Goal: Find specific page/section: Find specific page/section

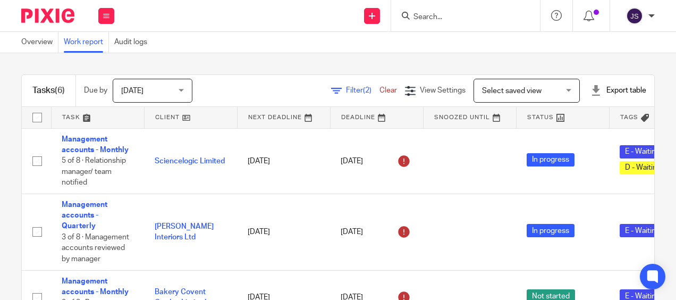
click at [268, 56] on div "Tasks (6) Due by [DATE] [DATE] [DATE] [DATE] This week Next week This month Nex…" at bounding box center [338, 176] width 676 height 247
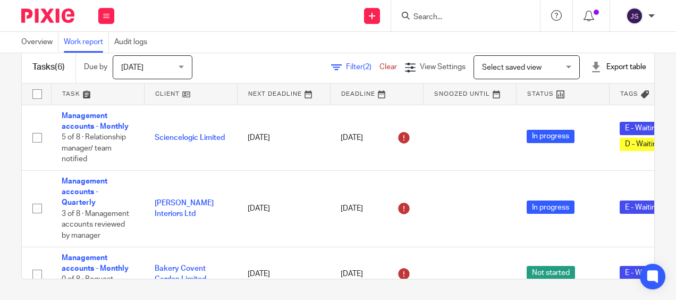
click at [346, 68] on span "Filter (2)" at bounding box center [362, 66] width 33 height 7
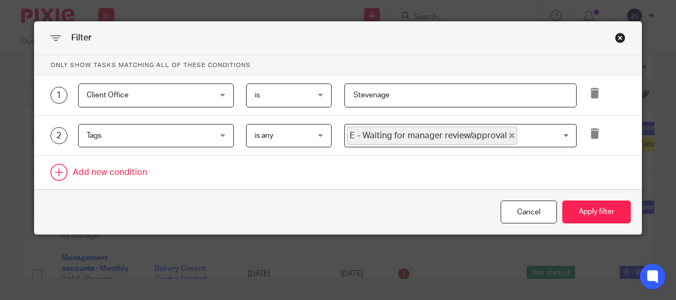
click at [132, 171] on link at bounding box center [338, 172] width 607 height 33
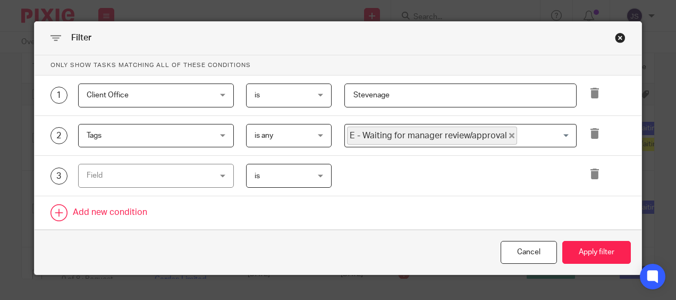
click at [132, 171] on div "Field" at bounding box center [145, 175] width 117 height 22
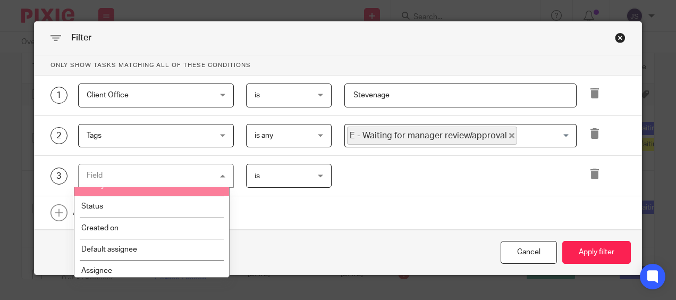
scroll to position [53, 0]
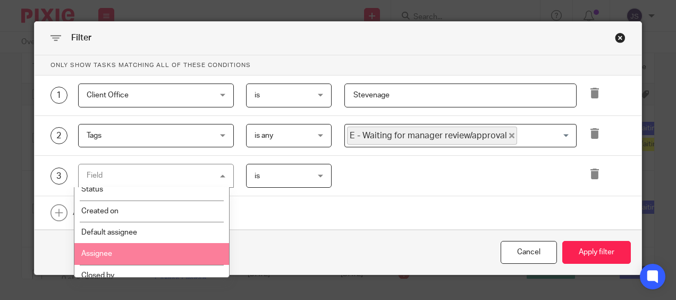
click at [147, 252] on li "Assignee" at bounding box center [151, 253] width 155 height 21
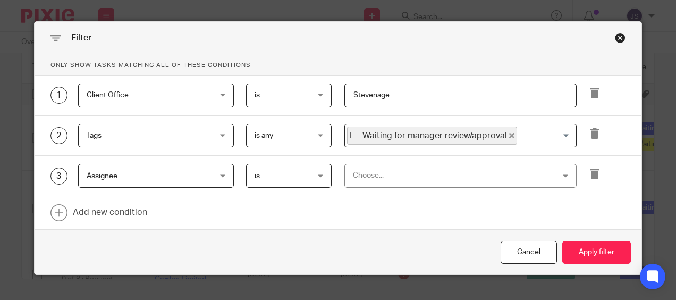
click at [371, 178] on div "Choose..." at bounding box center [442, 175] width 179 height 22
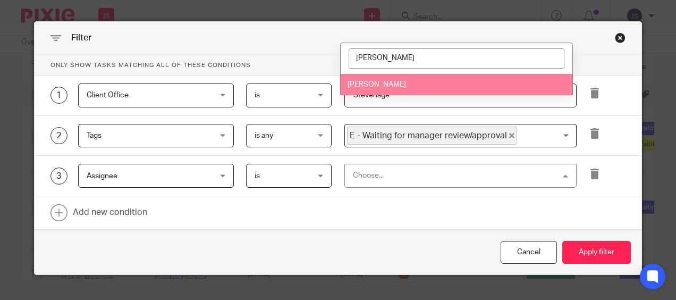
type input "jane"
click at [386, 89] on li "[PERSON_NAME]" at bounding box center [457, 85] width 232 height 22
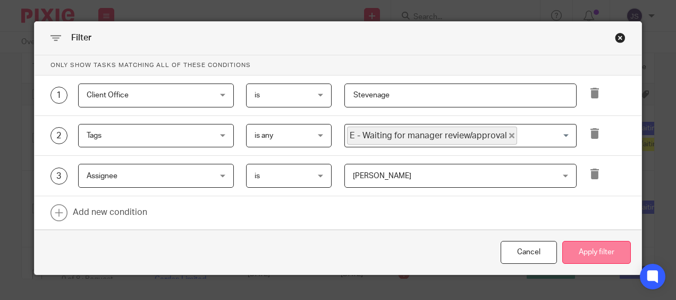
click at [587, 250] on button "Apply filter" at bounding box center [596, 252] width 69 height 23
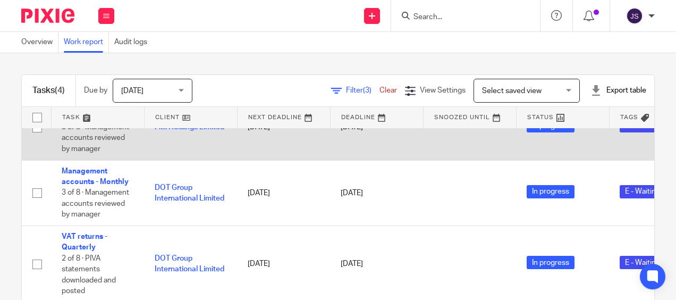
scroll to position [96, 0]
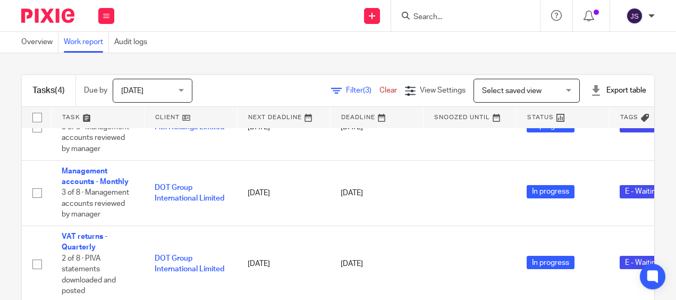
click at [227, 66] on div "Tasks (4) Due by [DATE] [DATE] [DATE] [DATE] This week Next week This month Nex…" at bounding box center [338, 176] width 676 height 247
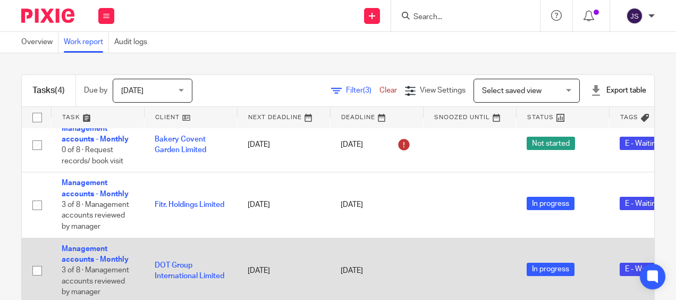
scroll to position [0, 0]
